Goal: Task Accomplishment & Management: Use online tool/utility

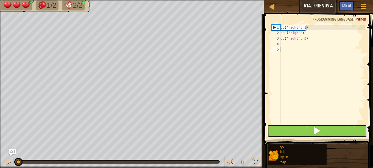
click at [329, 128] on button at bounding box center [317, 131] width 100 height 13
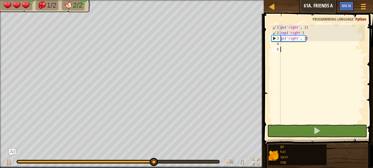
click at [283, 46] on div "go ( 'right' , 1 ) zap ( 'right' ) go ( 'right' , 3 )" at bounding box center [321, 80] width 85 height 110
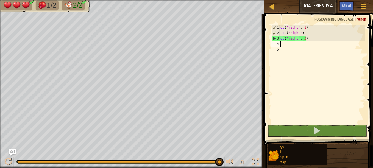
type textarea "z"
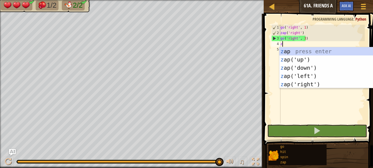
scroll to position [2, 0]
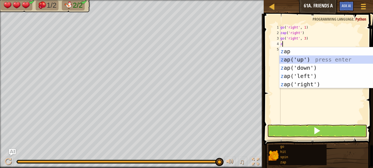
click at [289, 58] on div "z ap press enter z ap('up') press enter z ap('down') press enter z ap('left') p…" at bounding box center [331, 76] width 104 height 58
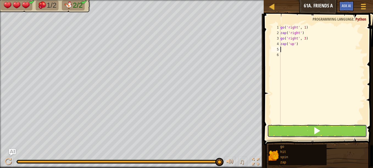
click at [287, 131] on button at bounding box center [317, 131] width 100 height 13
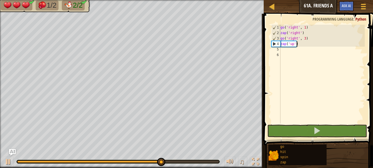
click at [300, 45] on div "go ( 'right' , 1 ) zap ( 'right' ) go ( 'right' , 3 ) zap ( 'up' )" at bounding box center [321, 80] width 85 height 110
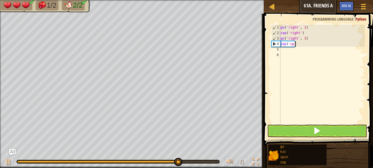
type textarea "z"
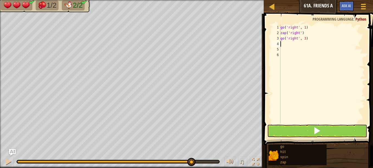
type textarea "go"
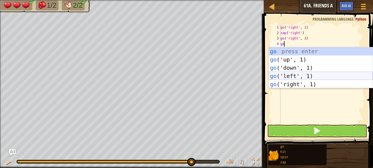
click at [288, 76] on div "go press enter go ('up', 1) press enter go ('down', 1) press enter go ('left', …" at bounding box center [321, 76] width 104 height 58
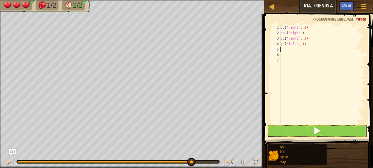
type textarea "g"
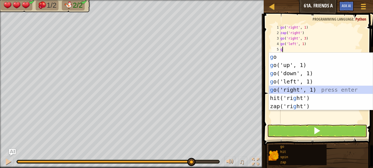
click at [287, 89] on div "g o press enter g o('up', 1) press enter g o('down', 1) press enter g o('left',…" at bounding box center [321, 90] width 104 height 74
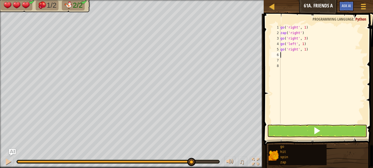
type textarea "z"
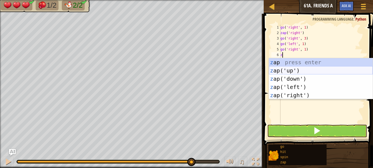
click at [286, 70] on div "z ap press enter z ap('up') press enter z ap('down') press enter z ap('left') p…" at bounding box center [321, 87] width 104 height 58
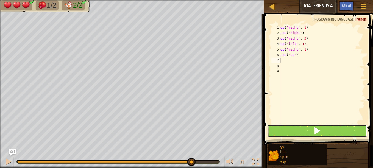
click at [287, 129] on button at bounding box center [317, 131] width 100 height 13
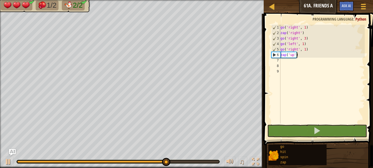
click at [301, 55] on div "go ( 'right' , 1 ) zap ( 'right' ) go ( 'right' , 3 ) go ( 'left' , 1 ) go ( 'r…" at bounding box center [321, 80] width 85 height 110
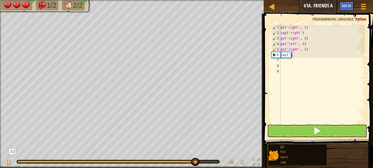
type textarea "z"
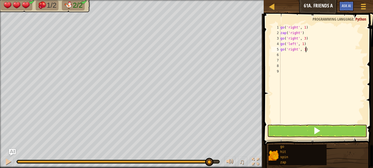
click at [305, 50] on div "go ( 'right' , 1 ) zap ( 'right' ) go ( 'right' , 3 ) go ( 'left' , 1 ) go ( 'r…" at bounding box center [321, 80] width 85 height 110
type textarea "g"
click at [305, 46] on div "go ( 'right' , 1 ) zap ( 'right' ) go ( 'right' , 3 ) go ( 'left' , 1 )" at bounding box center [321, 80] width 85 height 110
type textarea "g"
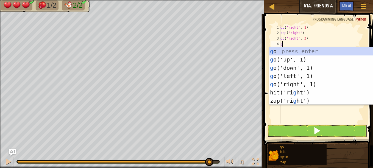
type textarea "go"
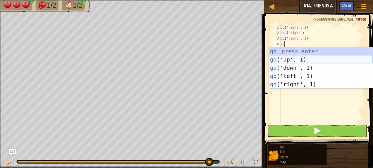
click at [290, 57] on div "go press enter go ('up', 1) press enter go ('down', 1) press enter go ('left', …" at bounding box center [321, 76] width 104 height 58
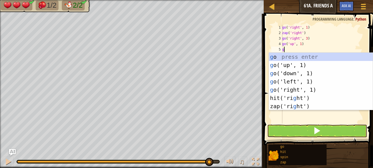
type textarea "go"
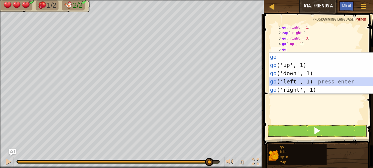
click at [282, 82] on div "go press enter go ('up', 1) press enter go ('down', 1) press enter go ('left', …" at bounding box center [321, 82] width 104 height 58
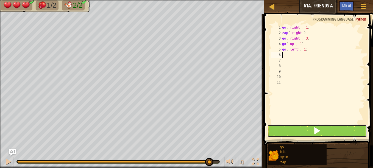
click at [300, 128] on button at bounding box center [317, 131] width 100 height 13
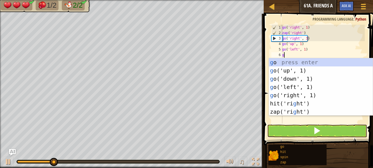
type textarea "go"
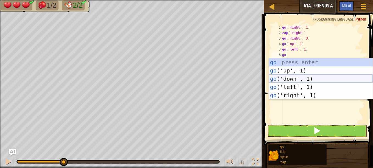
click at [292, 77] on div "go press enter go ('up', 1) press enter go ('down', 1) press enter go ('left', …" at bounding box center [321, 87] width 104 height 58
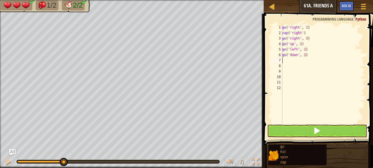
click at [305, 55] on div "go ( 'right' , 1 ) zap ( 'right' ) go ( 'right' , 3 ) go ( 'up' , 1 ) go ( 'lef…" at bounding box center [323, 80] width 84 height 110
type textarea "g"
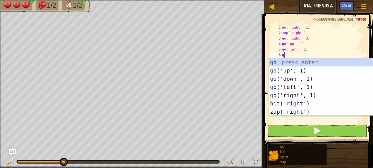
type textarea "go"
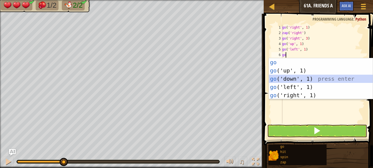
click at [291, 81] on div "go press enter go ('up', 1) press enter go ('down', 1) press enter go ('left', …" at bounding box center [321, 87] width 104 height 58
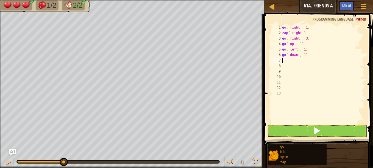
type textarea "go('down', 1)"
click at [292, 71] on div "go ( 'right' , 1 ) zap ( 'right' ) go ( 'right' , 3 ) go ( 'up' , 1 ) go ( 'lef…" at bounding box center [323, 80] width 84 height 110
click at [307, 55] on div "go ( 'right' , 1 ) zap ( 'right' ) go ( 'right' , 3 ) go ( 'up' , 1 ) go ( 'lef…" at bounding box center [323, 80] width 84 height 110
type textarea "g"
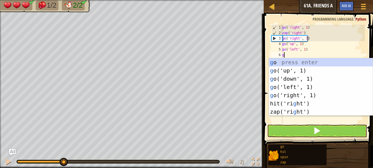
type textarea "go"
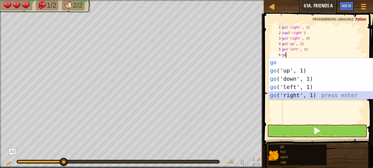
click at [295, 96] on div "go press enter go ('up', 1) press enter go ('down', 1) press enter go ('left', …" at bounding box center [321, 87] width 104 height 58
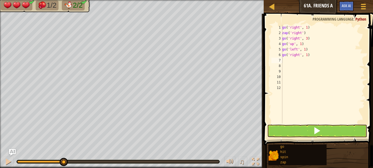
click at [293, 124] on span at bounding box center [319, 72] width 114 height 148
click at [293, 131] on button at bounding box center [317, 131] width 100 height 13
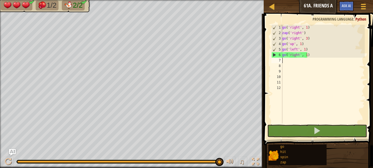
click at [310, 58] on div "go ( 'right' , 1 ) zap ( 'right' ) go ( 'right' , 3 ) go ( 'up' , 1 ) go ( 'lef…" at bounding box center [323, 80] width 84 height 110
click at [308, 54] on div "go ( 'right' , 1 ) zap ( 'right' ) go ( 'right' , 3 ) go ( 'up' , 1 ) go ( 'lef…" at bounding box center [323, 80] width 84 height 110
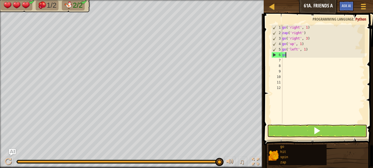
type textarea "g"
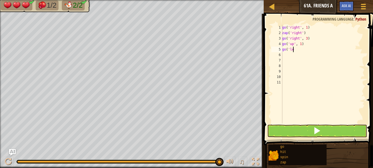
type textarea "g"
type textarea "go"
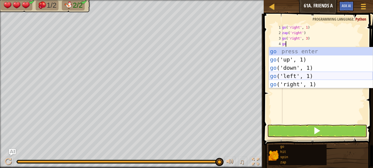
click at [289, 73] on div "go press enter go ('up', 1) press enter go ('down', 1) press enter go ('left', …" at bounding box center [321, 76] width 104 height 58
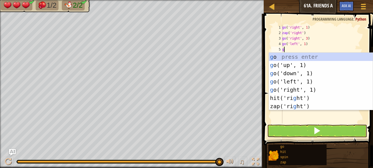
type textarea "go"
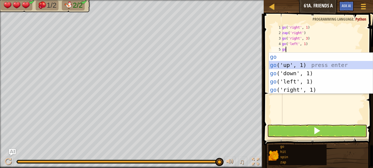
click at [287, 61] on div "go press enter go ('up', 1) press enter go ('down', 1) press enter go ('left', …" at bounding box center [321, 82] width 104 height 58
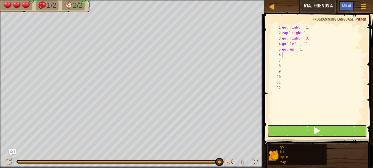
click at [291, 131] on button at bounding box center [317, 131] width 100 height 13
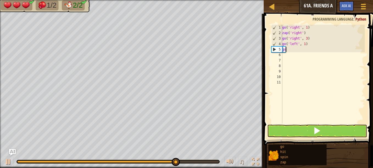
type textarea "g"
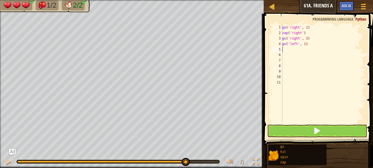
click at [308, 45] on div "go ( 'right' , 1 ) zap ( 'right' ) go ( 'right' , 3 ) go ( 'left' , 1 )" at bounding box center [323, 80] width 84 height 110
type textarea "g"
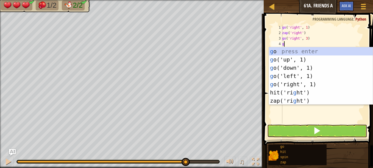
type textarea "go"
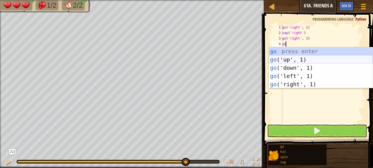
click at [287, 59] on div "go press enter go ('up', 1) press enter go ('down', 1) press enter go ('left', …" at bounding box center [321, 76] width 104 height 58
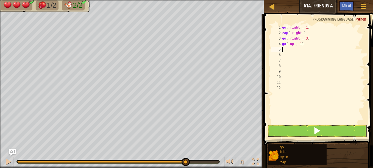
click at [300, 43] on div "go ( 'right' , 1 ) zap ( 'right' ) go ( 'right' , 3 ) go ( 'up' , 1 )" at bounding box center [323, 80] width 84 height 110
drag, startPoint x: 293, startPoint y: 129, endPoint x: 289, endPoint y: 129, distance: 4.7
click at [289, 129] on button at bounding box center [317, 131] width 100 height 13
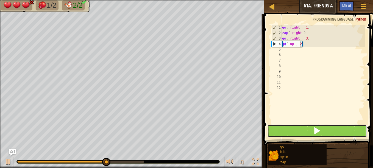
click at [289, 129] on button at bounding box center [317, 131] width 100 height 13
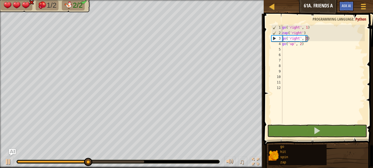
click at [305, 37] on div "go ( 'right' , 1 ) zap ( 'right' ) go ( 'right' , 3 ) go ( 'up' , 2 )" at bounding box center [323, 80] width 84 height 110
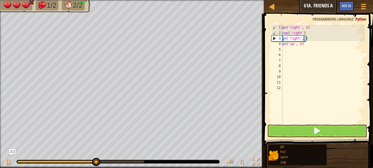
scroll to position [2, 2]
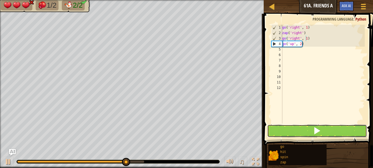
click at [294, 131] on button at bounding box center [317, 131] width 100 height 13
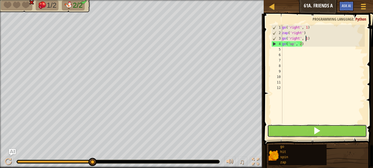
click at [297, 130] on button at bounding box center [317, 131] width 100 height 13
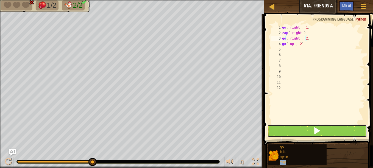
click at [296, 128] on button at bounding box center [317, 131] width 100 height 13
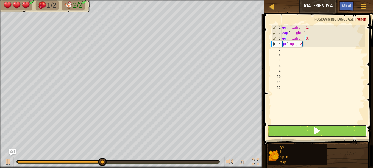
click at [294, 132] on button at bounding box center [317, 131] width 100 height 13
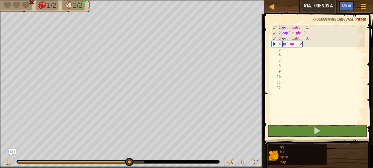
click at [306, 41] on div "go ( 'right' , 1 ) zap ( 'right' ) go ( 'right' , 3 ) go ( 'up' , 2 )" at bounding box center [323, 80] width 84 height 110
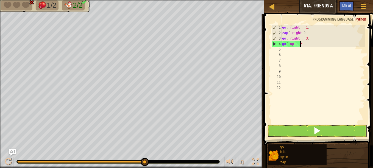
scroll to position [2, 1]
type textarea "g"
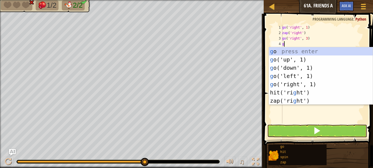
type textarea "go"
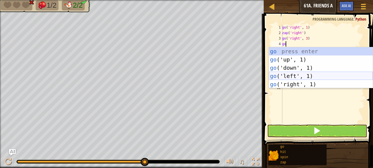
click at [283, 76] on div "go press enter go ('up', 1) press enter go ('down', 1) press enter go ('left', …" at bounding box center [321, 76] width 104 height 58
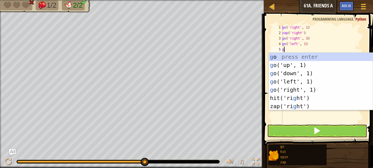
type textarea "go"
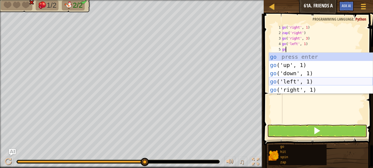
click at [284, 78] on div "go press enter go ('up', 1) press enter go ('down', 1) press enter go ('left', …" at bounding box center [321, 82] width 104 height 58
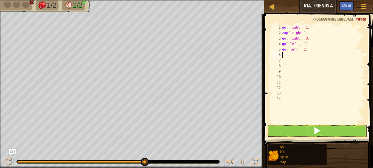
click at [311, 49] on div "go ( 'right' , 1 ) zap ( 'right' ) go ( 'right' , 3 ) go ( 'left' , 1 ) go ( 'l…" at bounding box center [323, 80] width 84 height 110
type textarea "g"
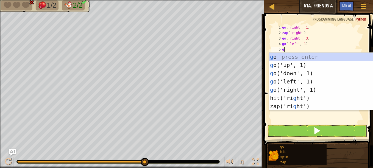
type textarea "go"
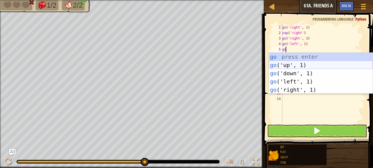
click at [296, 62] on div "go press enter go ('up', 1) press enter go ('down', 1) press enter go ('left', …" at bounding box center [321, 82] width 104 height 58
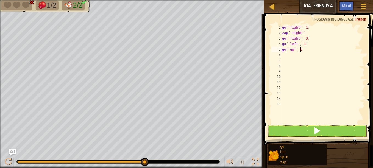
click at [300, 50] on div "go ( 'right' , 1 ) zap ( 'right' ) go ( 'right' , 3 ) go ( 'left' , 1 ) go ( 'u…" at bounding box center [323, 80] width 84 height 110
type textarea "go('up', 2)"
click at [288, 56] on div "go ( 'right' , 1 ) zap ( 'right' ) go ( 'right' , 3 ) go ( 'left' , 1 ) go ( 'u…" at bounding box center [323, 80] width 84 height 110
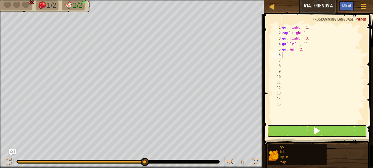
click at [272, 129] on button at bounding box center [317, 131] width 100 height 13
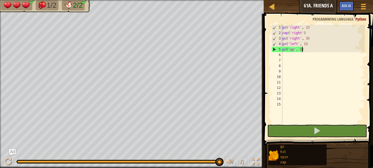
click at [304, 50] on div "go ( 'right' , 1 ) zap ( 'right' ) go ( 'right' , 3 ) go ( 'left' , 1 ) go ( 'u…" at bounding box center [323, 80] width 84 height 110
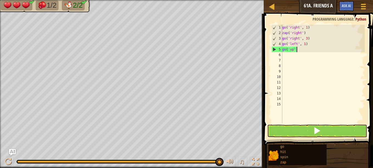
type textarea "g"
